Goal: Task Accomplishment & Management: Complete application form

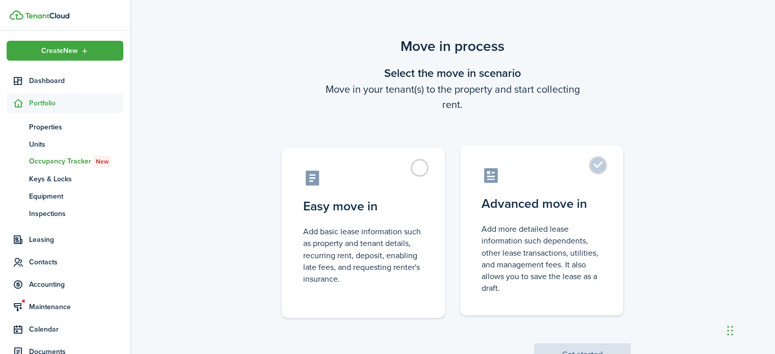
click at [606, 166] on label "Advanced move in Add more detailed lease information such dependents, other lea…" at bounding box center [541, 230] width 163 height 170
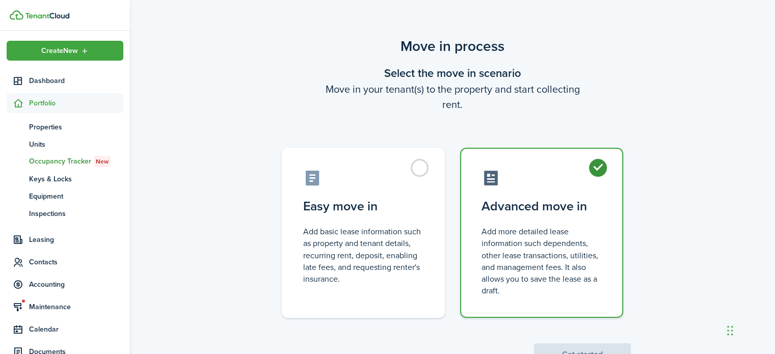
radio input "true"
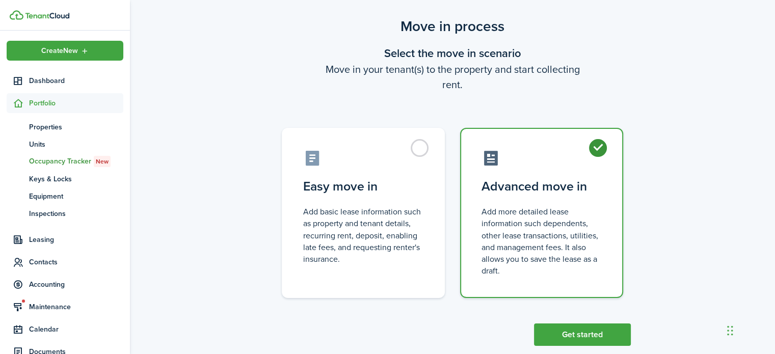
scroll to position [39, 0]
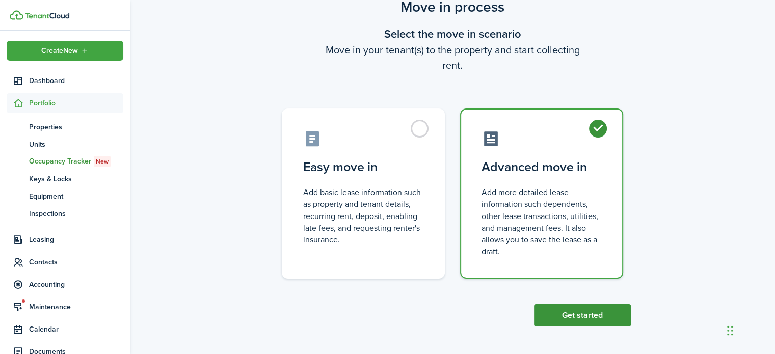
click at [579, 320] on button "Get started" at bounding box center [582, 315] width 97 height 22
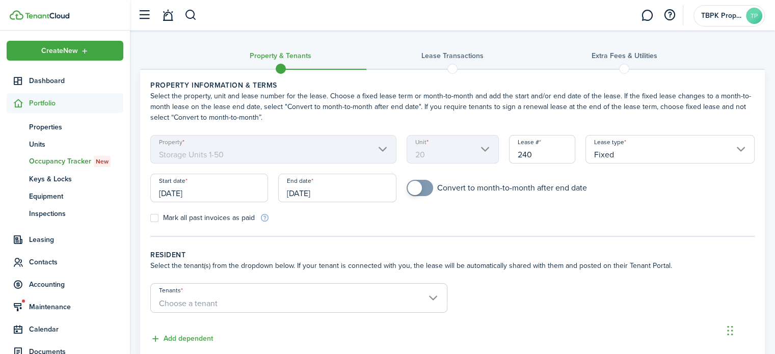
click at [191, 299] on span "Choose a tenant" at bounding box center [188, 304] width 59 height 12
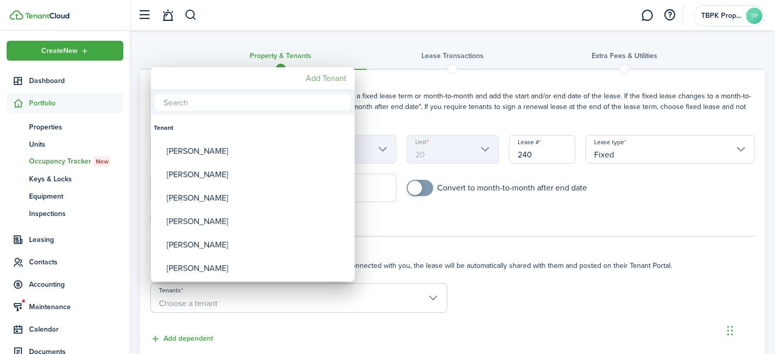
click at [308, 79] on mbsc-button "Add Tenant" at bounding box center [326, 78] width 49 height 18
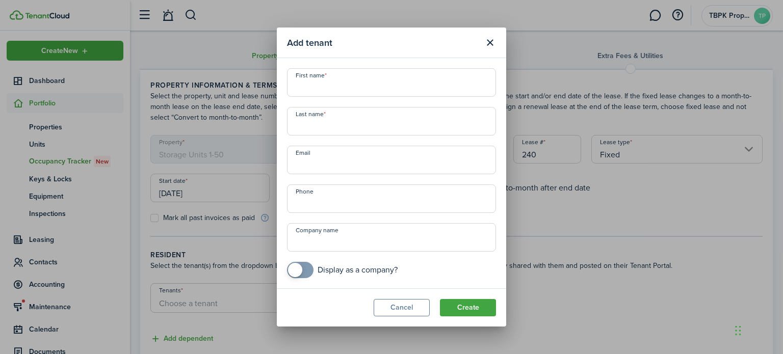
click at [318, 85] on input "First name" at bounding box center [391, 82] width 209 height 29
click at [396, 317] on modal-footer "Cancel Create" at bounding box center [391, 307] width 229 height 38
click at [396, 313] on button "Cancel" at bounding box center [402, 307] width 56 height 17
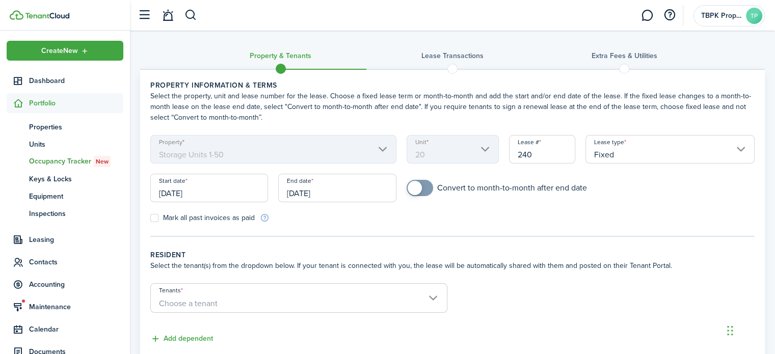
click at [250, 191] on input "[DATE]" at bounding box center [209, 188] width 118 height 29
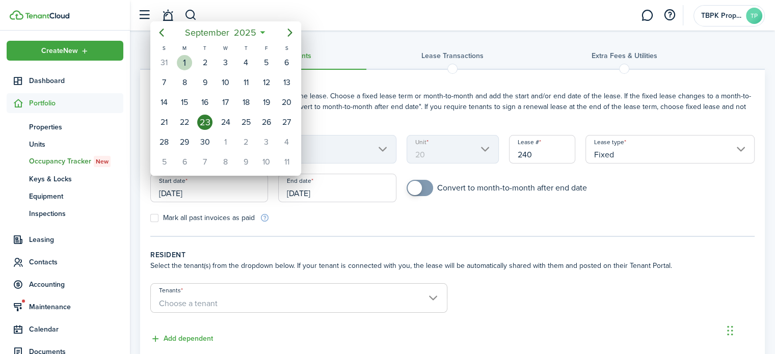
click at [189, 60] on div "1" at bounding box center [184, 62] width 15 height 15
type input "[DATE]"
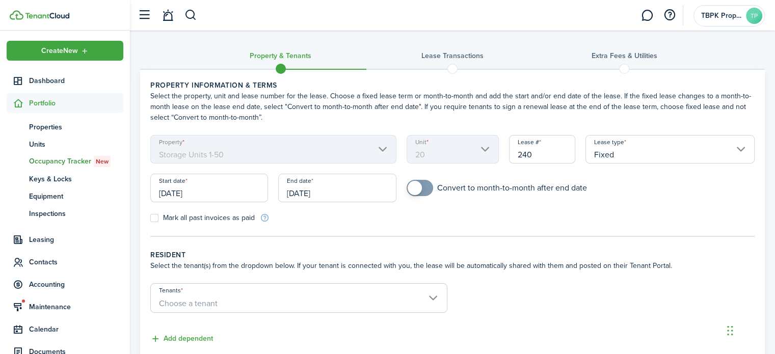
drag, startPoint x: 421, startPoint y: 191, endPoint x: 418, endPoint y: 183, distance: 8.7
click at [420, 190] on span at bounding box center [420, 188] width 10 height 16
checkbox input "true"
click at [415, 194] on span at bounding box center [415, 188] width 14 height 14
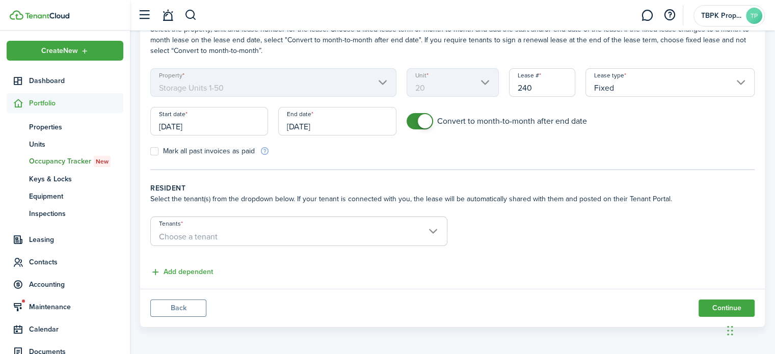
scroll to position [16, 0]
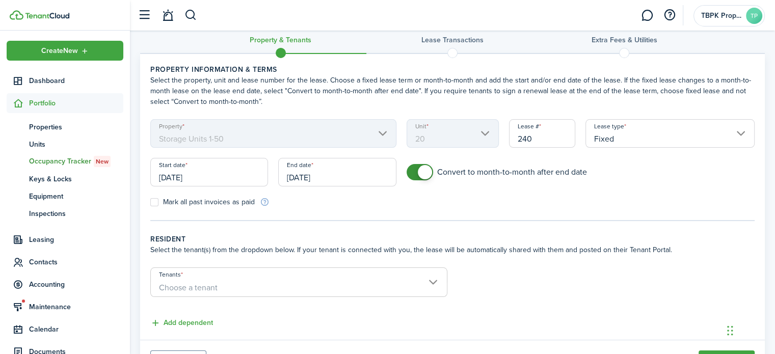
drag, startPoint x: 351, startPoint y: 169, endPoint x: 341, endPoint y: 173, distance: 10.5
click at [341, 173] on input "[DATE]" at bounding box center [337, 172] width 118 height 29
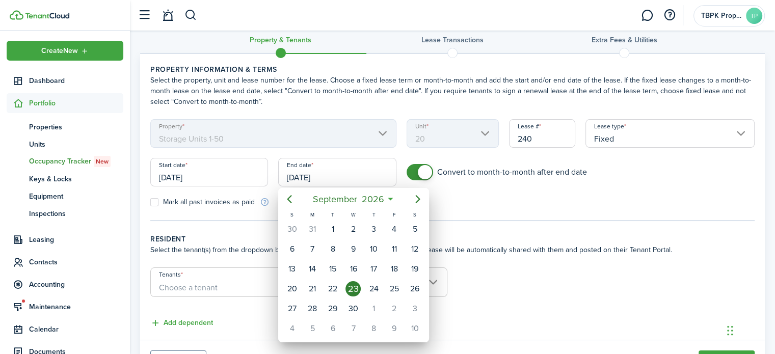
drag, startPoint x: 341, startPoint y: 173, endPoint x: 271, endPoint y: 166, distance: 70.7
click at [271, 166] on div at bounding box center [387, 176] width 938 height 517
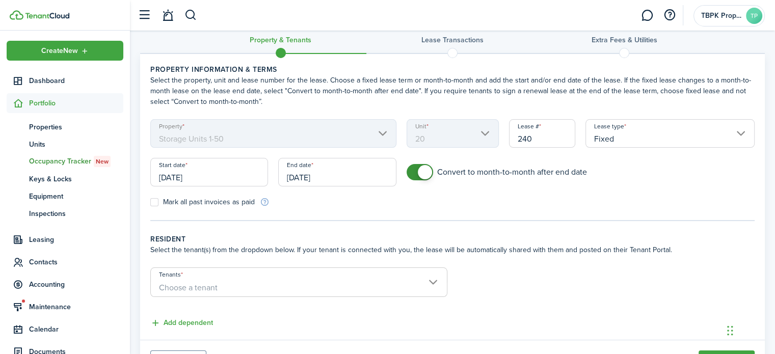
click at [334, 177] on input "[DATE]" at bounding box center [337, 172] width 118 height 29
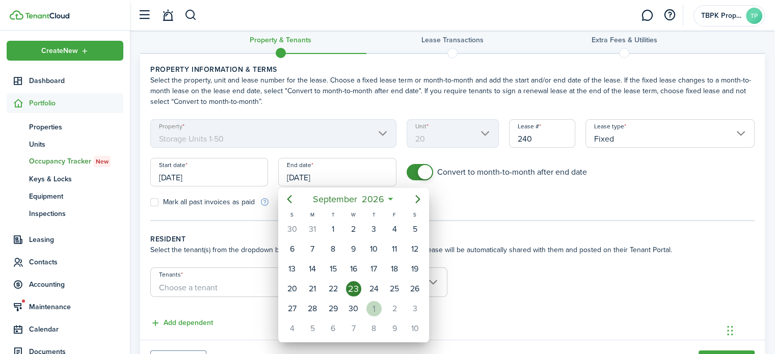
click at [371, 306] on div "1" at bounding box center [373, 308] width 15 height 15
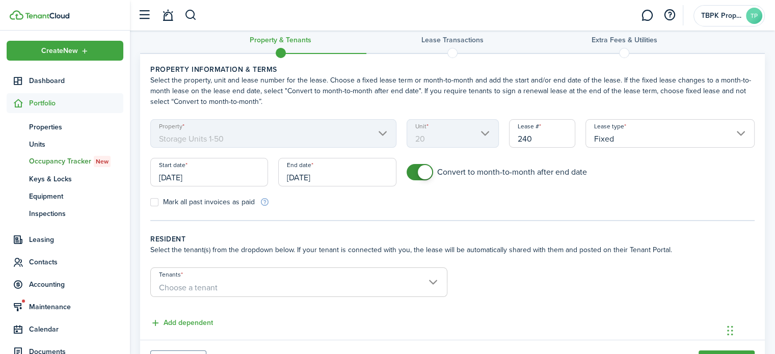
click at [334, 180] on input "[DATE]" at bounding box center [337, 172] width 118 height 29
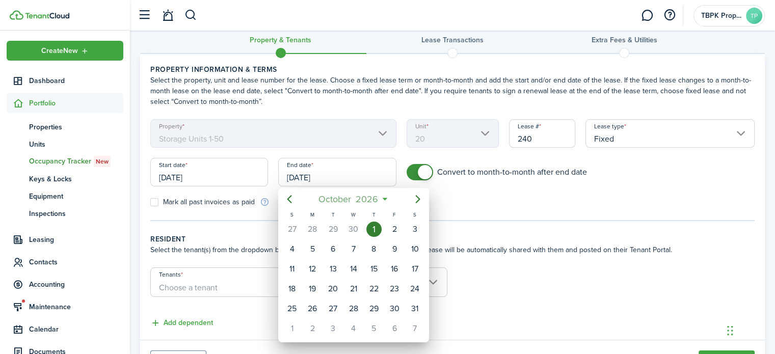
click at [365, 197] on span "2026" at bounding box center [367, 199] width 27 height 18
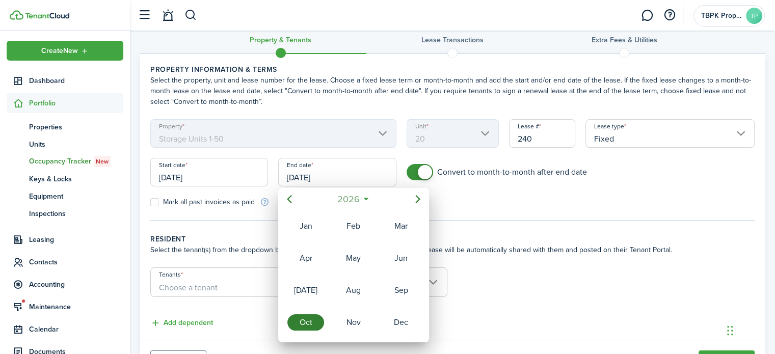
click at [364, 198] on mbsc-button "2026" at bounding box center [348, 199] width 35 height 18
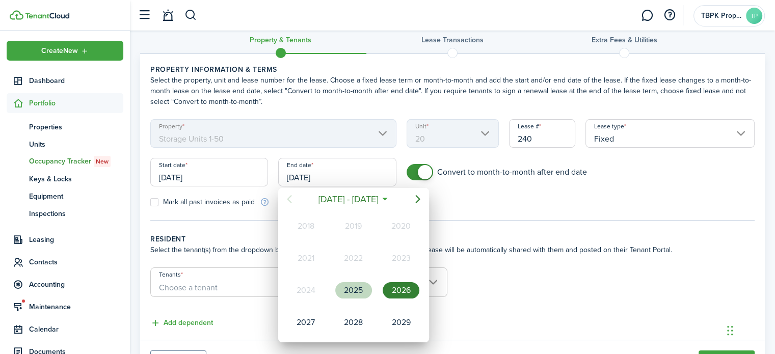
click at [354, 293] on div "2025" at bounding box center [353, 290] width 37 height 16
click at [410, 287] on div "Sep" at bounding box center [401, 290] width 37 height 16
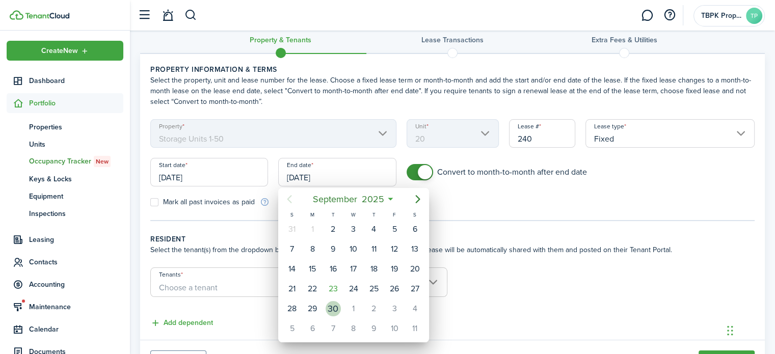
click at [334, 301] on div "30" at bounding box center [333, 308] width 15 height 15
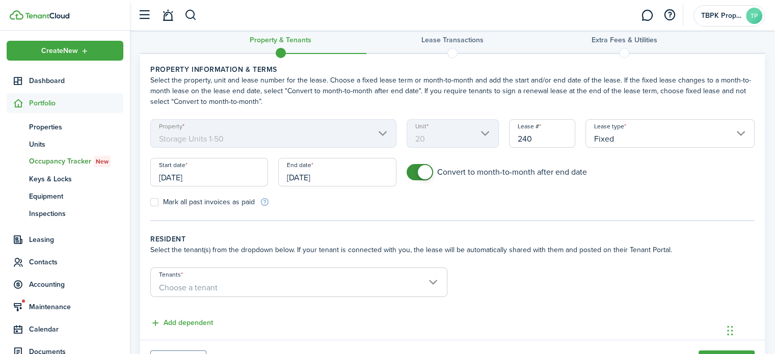
type input "[DATE]"
click at [218, 284] on span "Choose a tenant" at bounding box center [299, 287] width 296 height 17
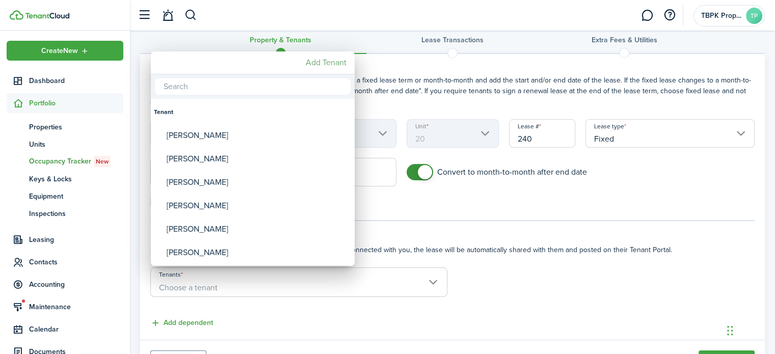
click at [316, 63] on mbsc-button "Add Tenant" at bounding box center [326, 63] width 49 height 18
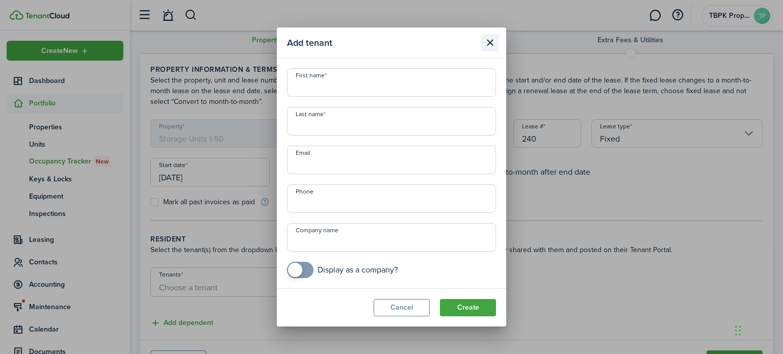
click at [490, 37] on button "Close modal" at bounding box center [489, 42] width 17 height 17
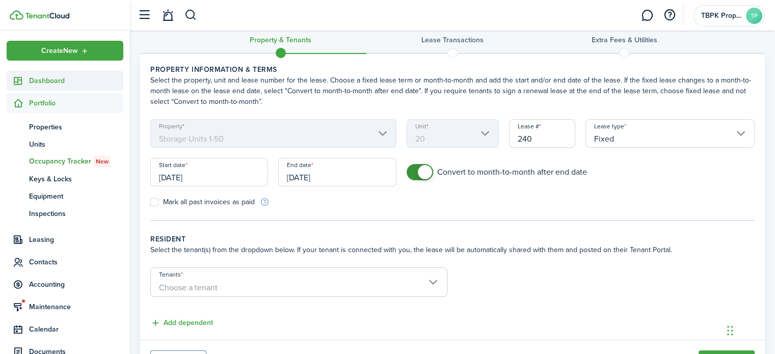
click at [48, 78] on span "Dashboard" at bounding box center [76, 80] width 94 height 11
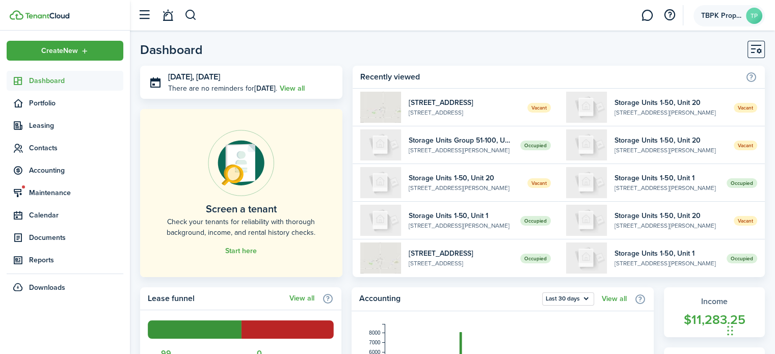
click at [705, 15] on span "TBPK Properties" at bounding box center [721, 15] width 41 height 7
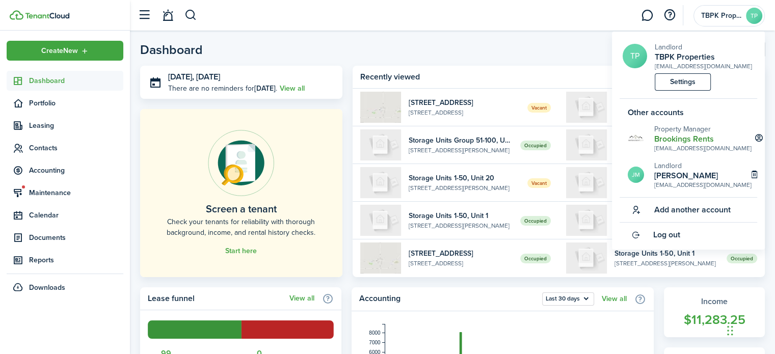
click at [667, 136] on h2 "Brookings Rents" at bounding box center [702, 139] width 97 height 9
